Goal: Book appointment/travel/reservation

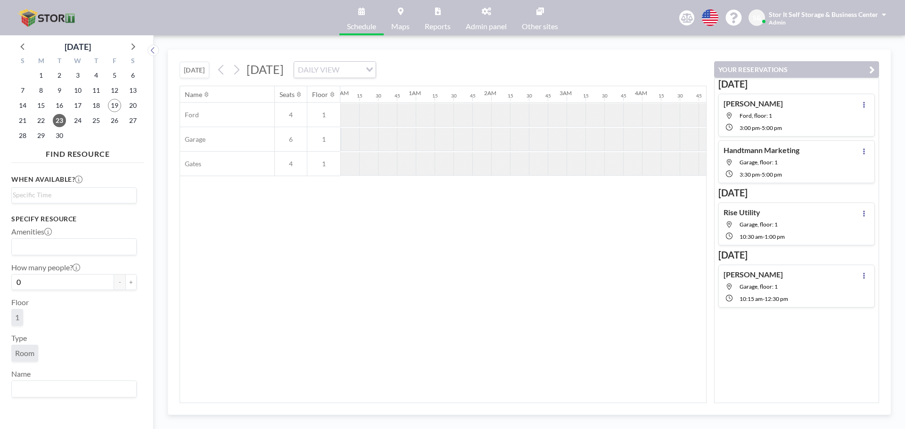
click at [253, 288] on div "Name Seats Floor 12AM 15 30 45 1AM 15 30 45 2AM 15 30 45 3AM 15 30 45 4AM 15 30…" at bounding box center [443, 244] width 526 height 317
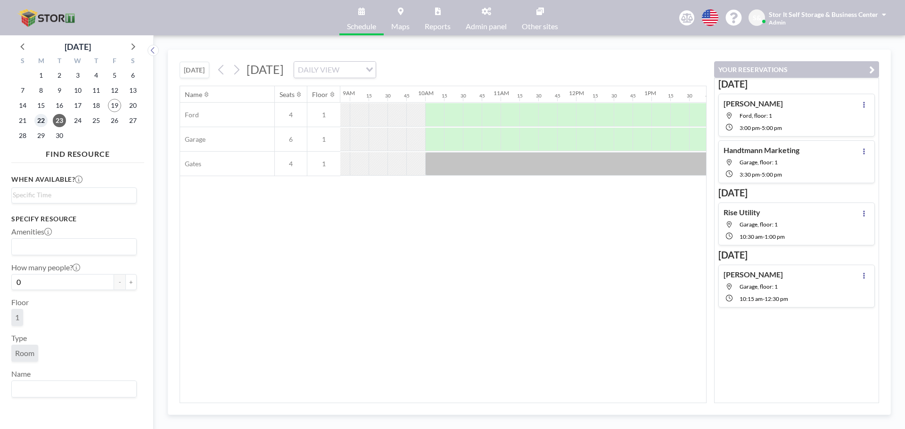
click at [41, 118] on span "22" at bounding box center [40, 120] width 13 height 13
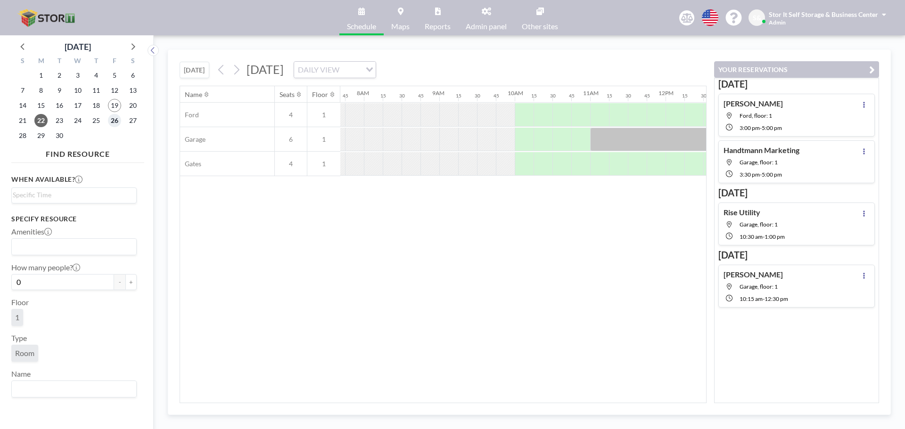
scroll to position [0, 584]
click at [114, 122] on span "26" at bounding box center [114, 120] width 13 height 13
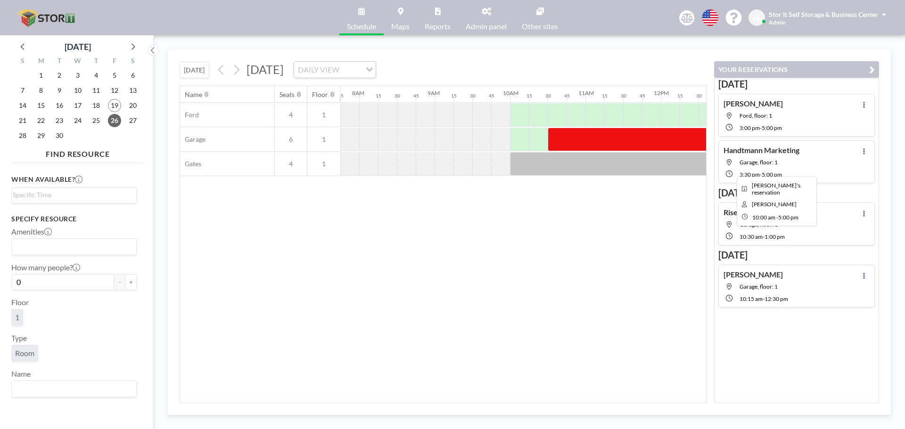
click at [555, 165] on div at bounding box center [774, 164] width 528 height 24
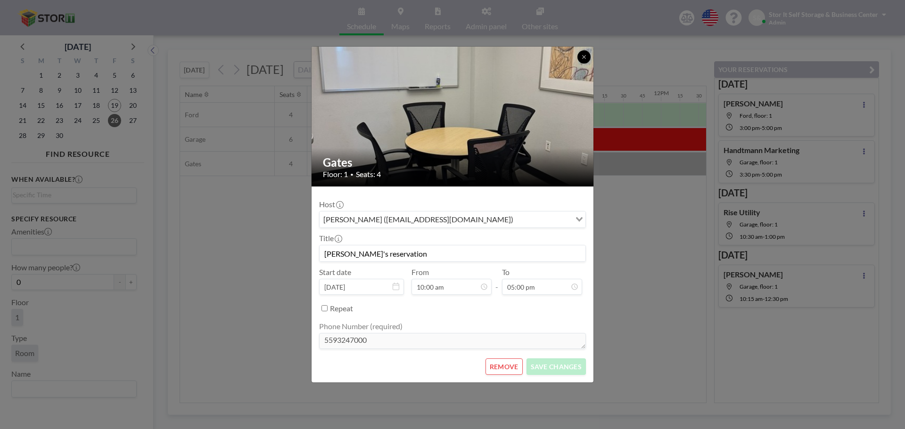
click at [580, 60] on button at bounding box center [583, 56] width 13 height 13
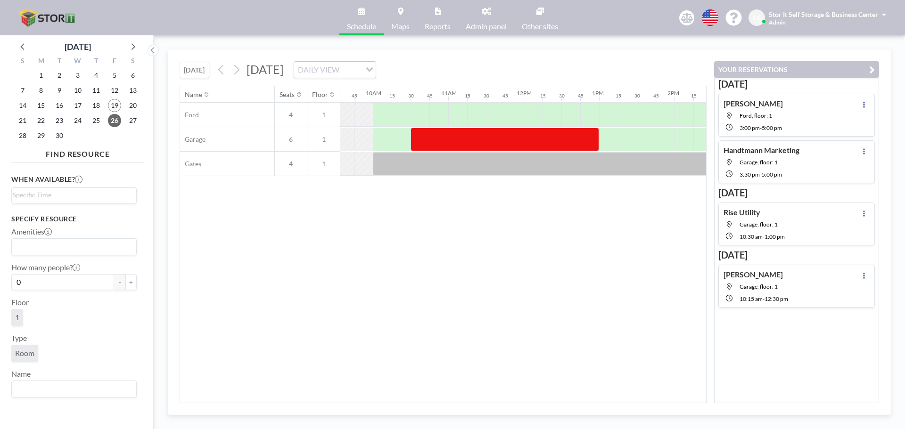
scroll to position [0, 712]
click at [37, 116] on span "22" at bounding box center [40, 120] width 13 height 13
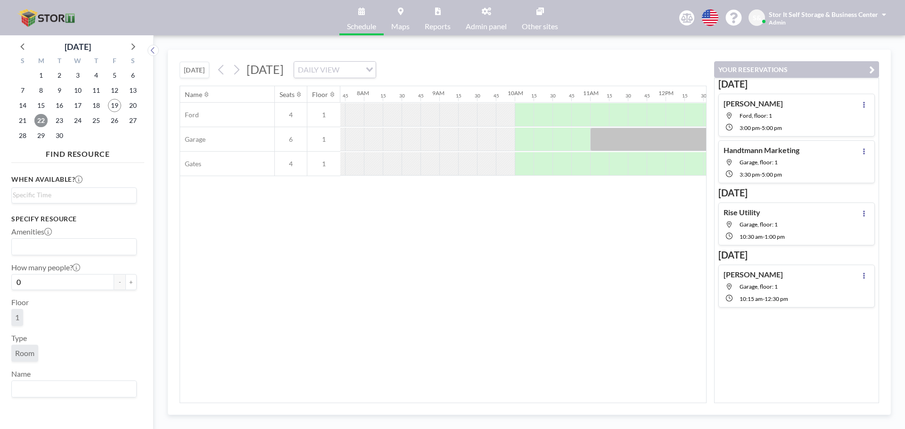
scroll to position [0, 584]
click at [37, 126] on span "22" at bounding box center [40, 120] width 13 height 13
click at [37, 133] on span "29" at bounding box center [40, 135] width 13 height 13
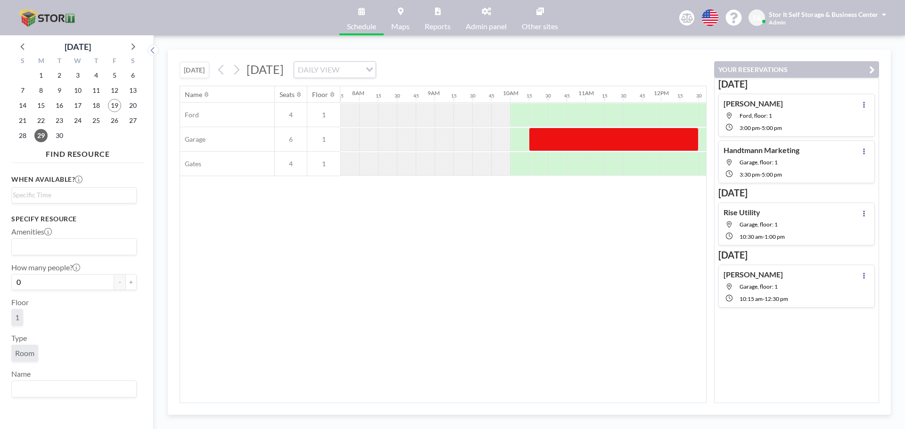
click at [430, 18] on link "Reports" at bounding box center [437, 17] width 41 height 35
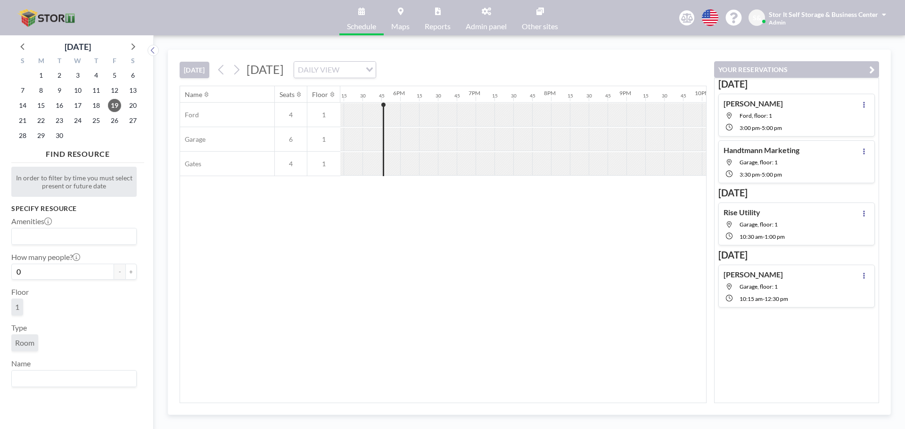
scroll to position [0, 1319]
click at [234, 71] on icon at bounding box center [236, 70] width 9 height 14
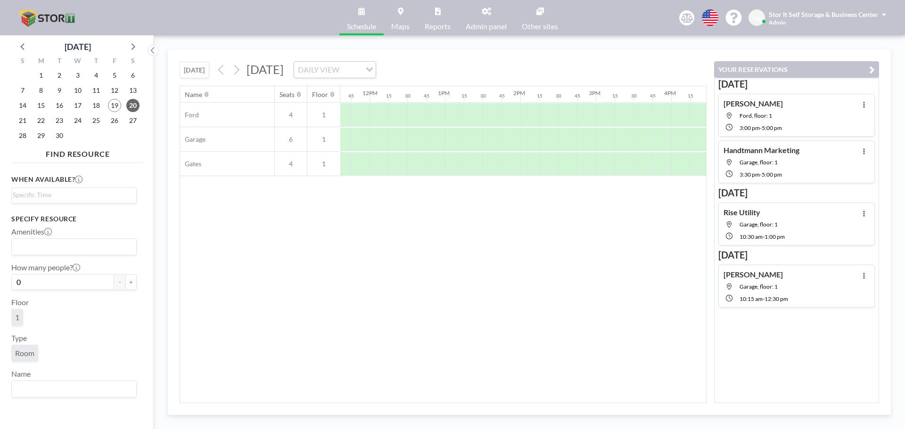
scroll to position [0, 915]
